Goal: Task Accomplishment & Management: Manage account settings

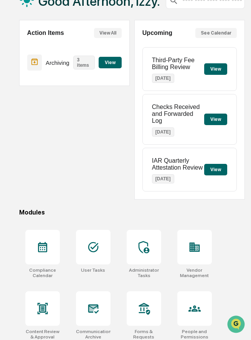
scroll to position [61, 0]
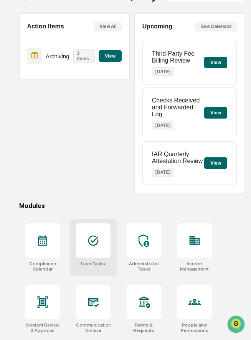
click at [92, 247] on icon at bounding box center [93, 240] width 12 height 12
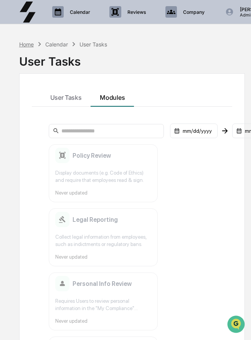
click at [27, 45] on div "Home" at bounding box center [26, 44] width 15 height 7
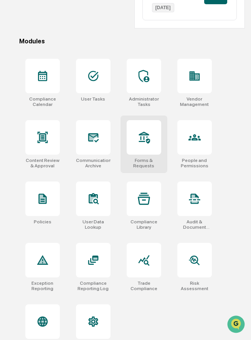
scroll to position [244, 0]
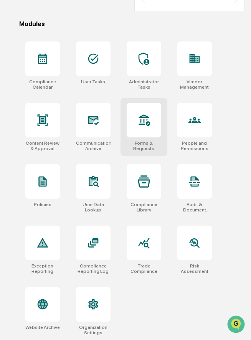
click at [134, 130] on div at bounding box center [144, 120] width 35 height 35
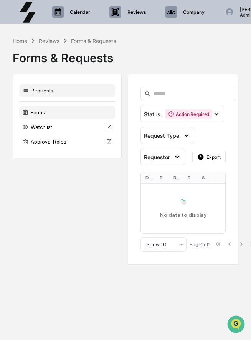
click at [68, 110] on div "Forms" at bounding box center [67, 113] width 96 height 14
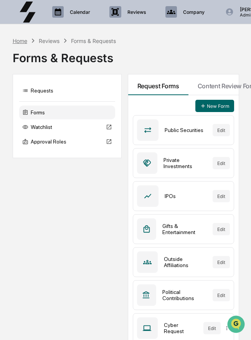
click at [20, 41] on div "Home" at bounding box center [20, 41] width 15 height 7
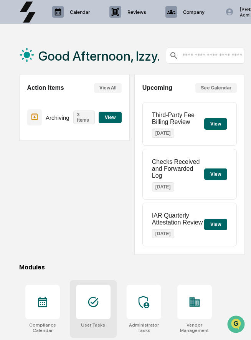
scroll to position [244, 0]
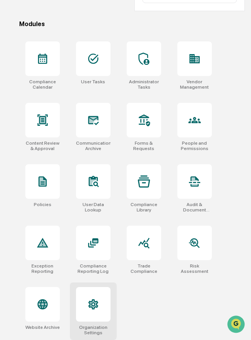
click at [92, 296] on div at bounding box center [93, 304] width 35 height 35
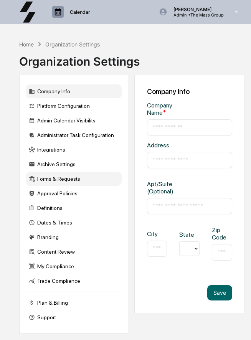
type input "**********"
type input "*****"
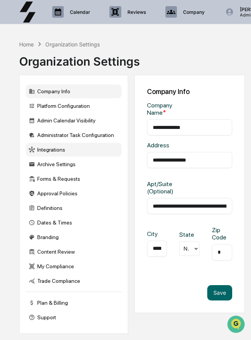
click at [63, 152] on div "Integrations" at bounding box center [74, 150] width 96 height 14
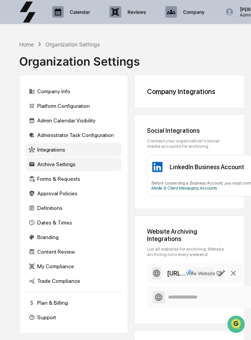
click at [50, 165] on div "Archive Settings" at bounding box center [74, 164] width 96 height 14
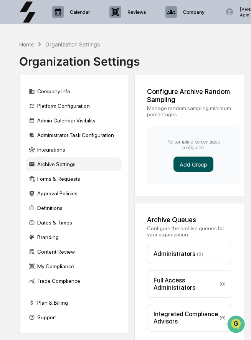
click at [189, 163] on button "Add Group" at bounding box center [193, 164] width 40 height 15
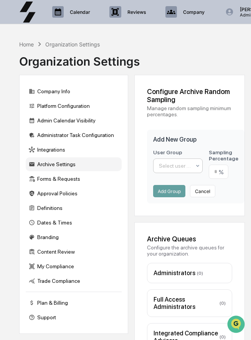
click at [182, 168] on div at bounding box center [175, 166] width 32 height 8
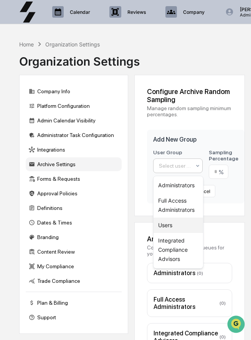
click at [166, 221] on div "Users" at bounding box center [177, 225] width 49 height 15
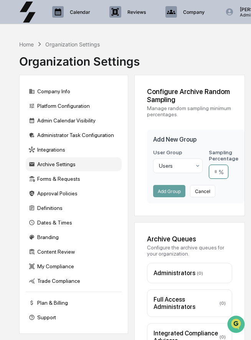
click at [217, 172] on input "number" at bounding box center [219, 172] width 20 height 14
type input "**"
click at [175, 190] on button "Add Group" at bounding box center [169, 191] width 32 height 12
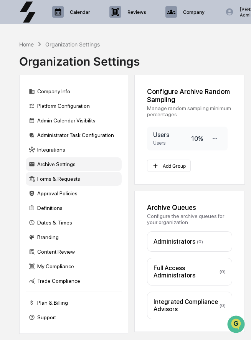
click at [50, 178] on div "Forms & Requests" at bounding box center [74, 179] width 96 height 14
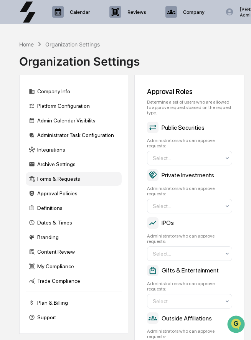
click at [25, 44] on div "Home" at bounding box center [26, 44] width 15 height 7
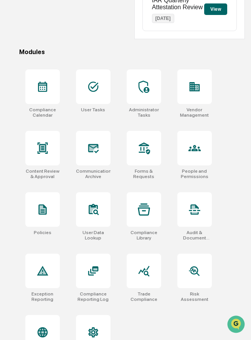
scroll to position [223, 0]
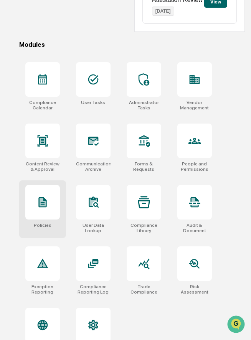
click at [53, 197] on div at bounding box center [42, 202] width 35 height 35
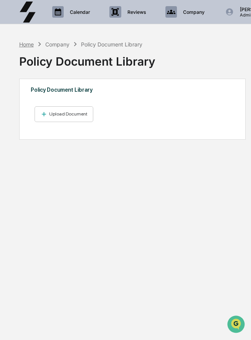
click at [26, 44] on div "Home" at bounding box center [26, 44] width 15 height 7
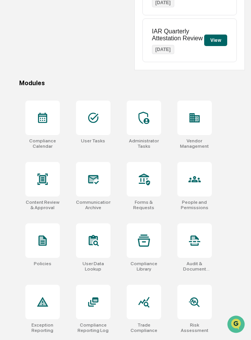
scroll to position [244, 0]
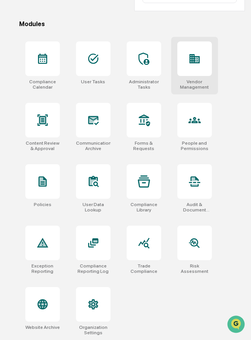
click at [203, 74] on div at bounding box center [194, 58] width 35 height 35
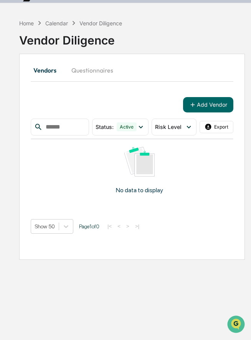
scroll to position [36, 0]
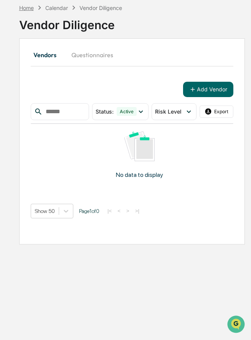
click at [28, 6] on div "Home" at bounding box center [26, 8] width 15 height 7
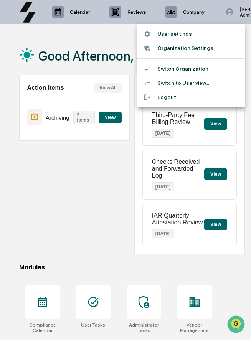
click at [196, 68] on li "Switch Organization" at bounding box center [190, 69] width 107 height 14
